Goal: Information Seeking & Learning: Learn about a topic

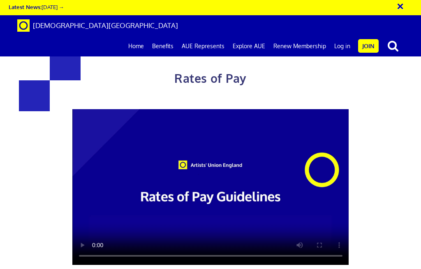
click at [203, 184] on video at bounding box center [210, 187] width 277 height 156
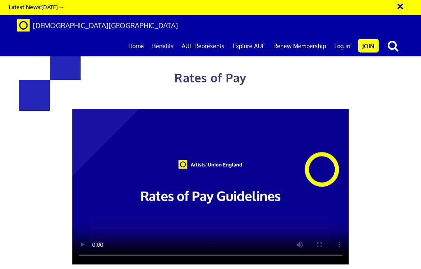
scroll to position [83, 0]
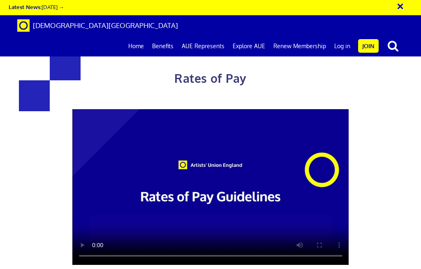
click at [271, 124] on video at bounding box center [210, 187] width 277 height 156
click at [217, 109] on video at bounding box center [210, 187] width 277 height 156
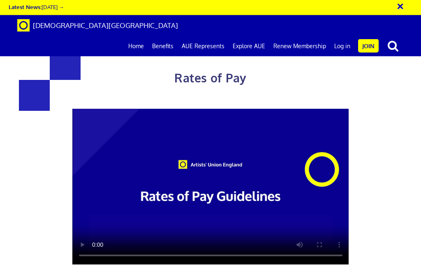
scroll to position [274, 0]
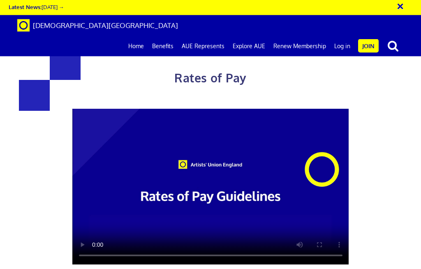
scroll to position [325, 0]
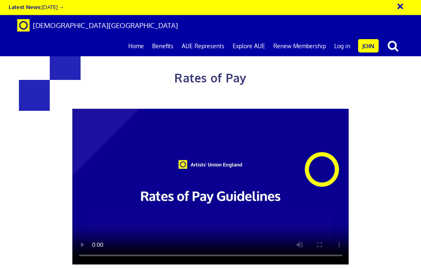
scroll to position [877, 0]
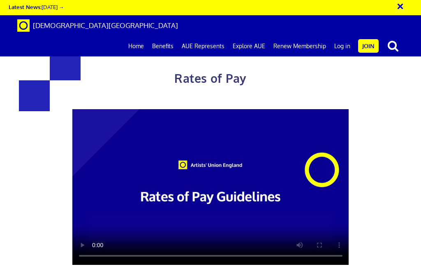
click at [250, 36] on link "Explore AUE" at bounding box center [249, 46] width 41 height 21
click at [211, 36] on link "AUE Represents" at bounding box center [203, 46] width 51 height 21
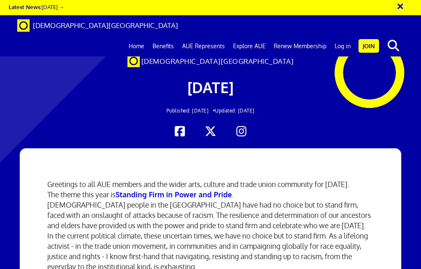
scroll to position [0, 515]
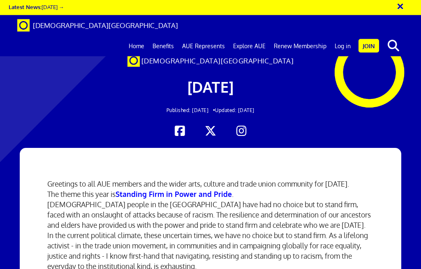
scroll to position [0, 0]
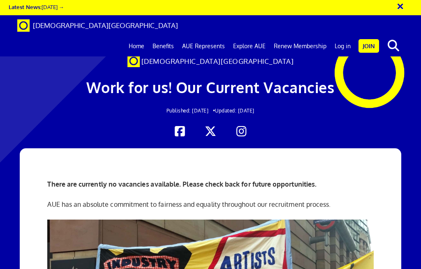
click at [171, 36] on link "Benefits" at bounding box center [164, 46] width 30 height 21
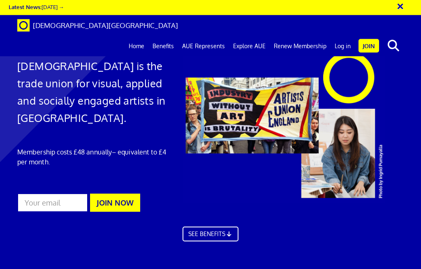
scroll to position [17, 0]
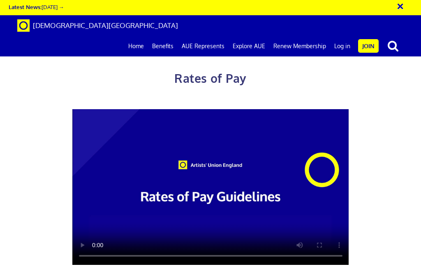
scroll to position [339, 0]
